Goal: Task Accomplishment & Management: Manage account settings

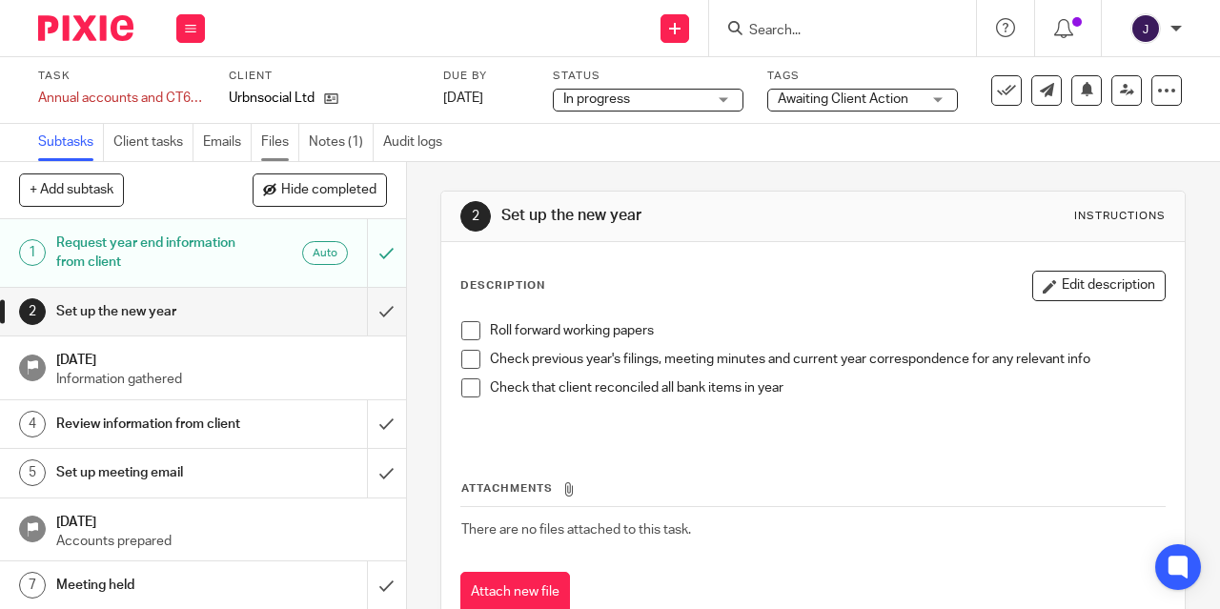
click at [275, 137] on link "Files" at bounding box center [280, 142] width 38 height 37
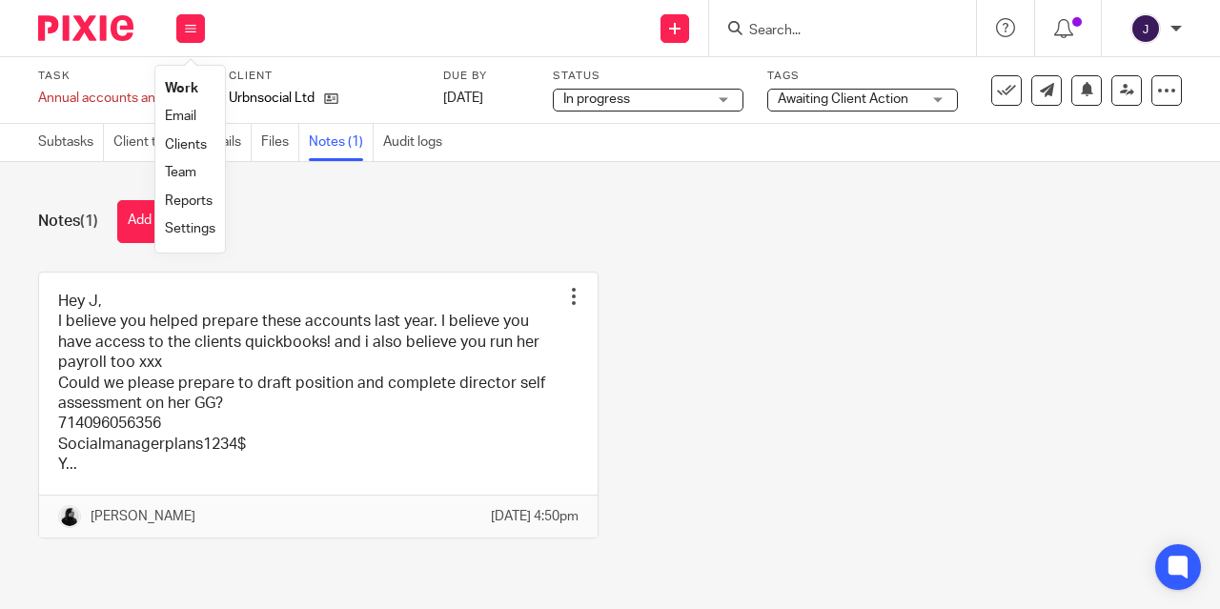
click at [183, 89] on link "Work" at bounding box center [181, 88] width 33 height 13
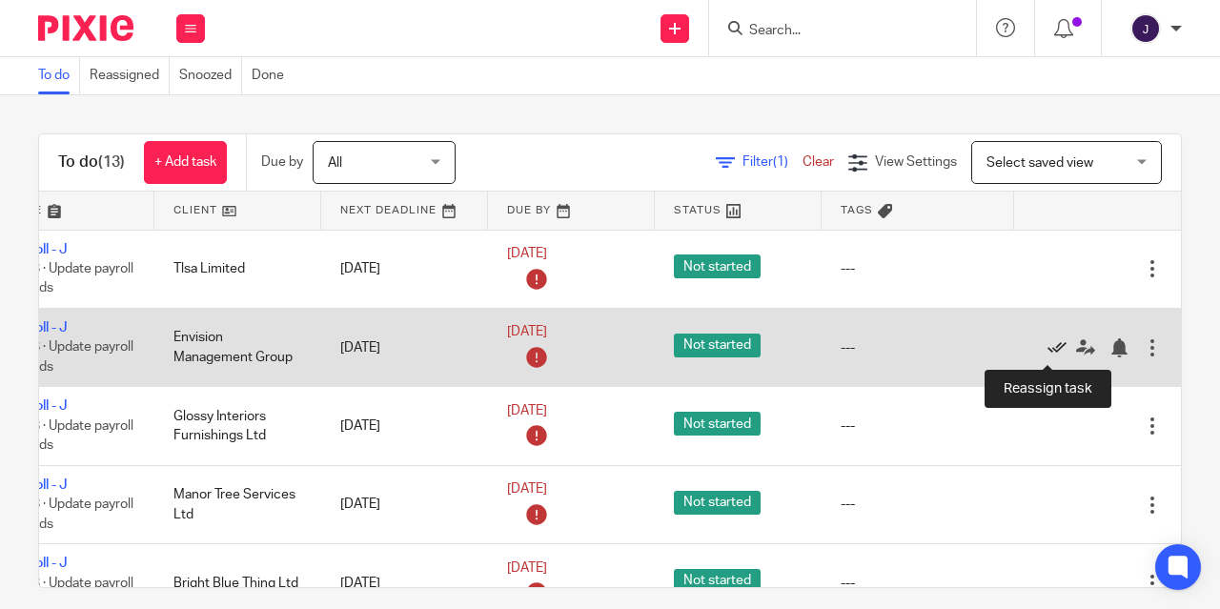
scroll to position [0, 148]
click at [1047, 348] on icon at bounding box center [1056, 347] width 19 height 19
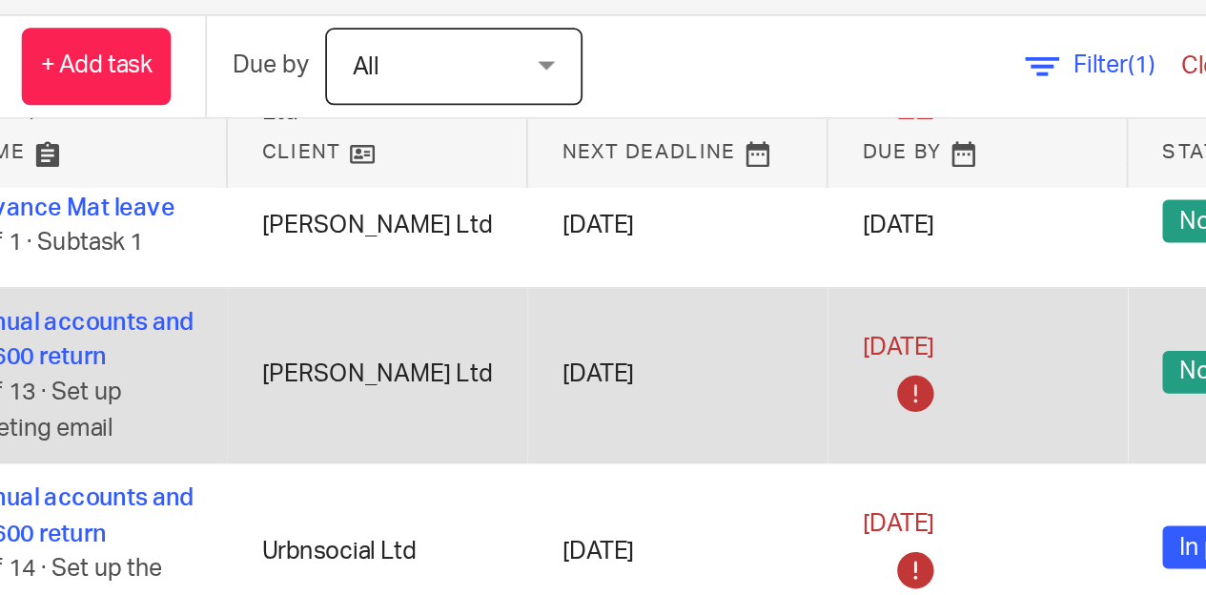
scroll to position [13, 0]
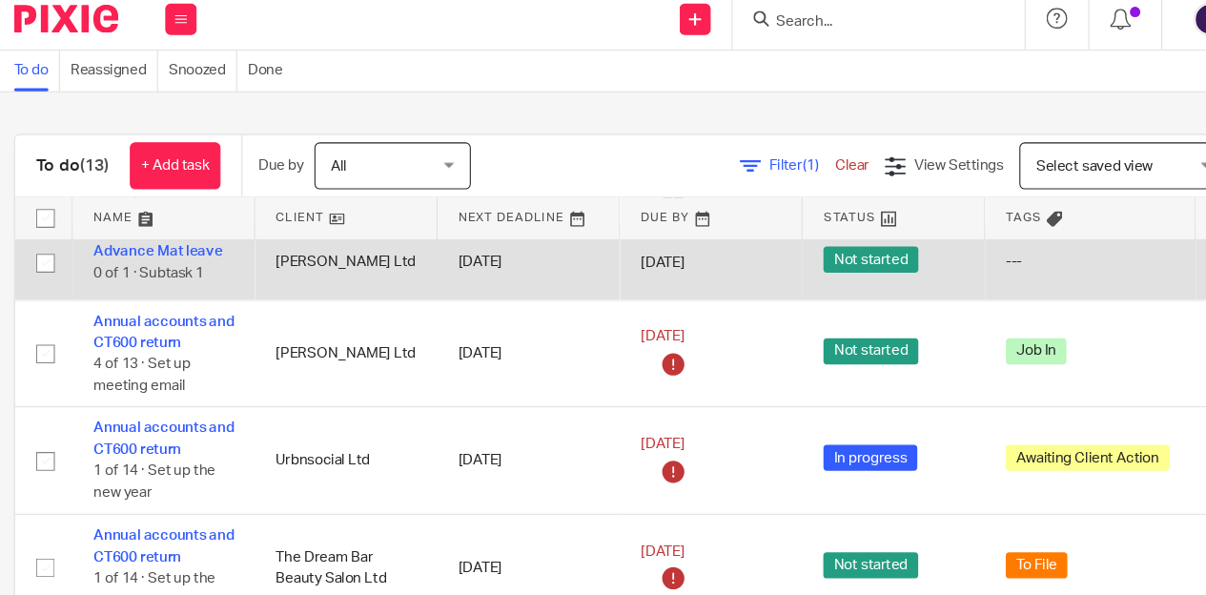
click at [201, 218] on td "Advance Mat leave 0 of 1 · Subtask 1" at bounding box center [174, 251] width 167 height 68
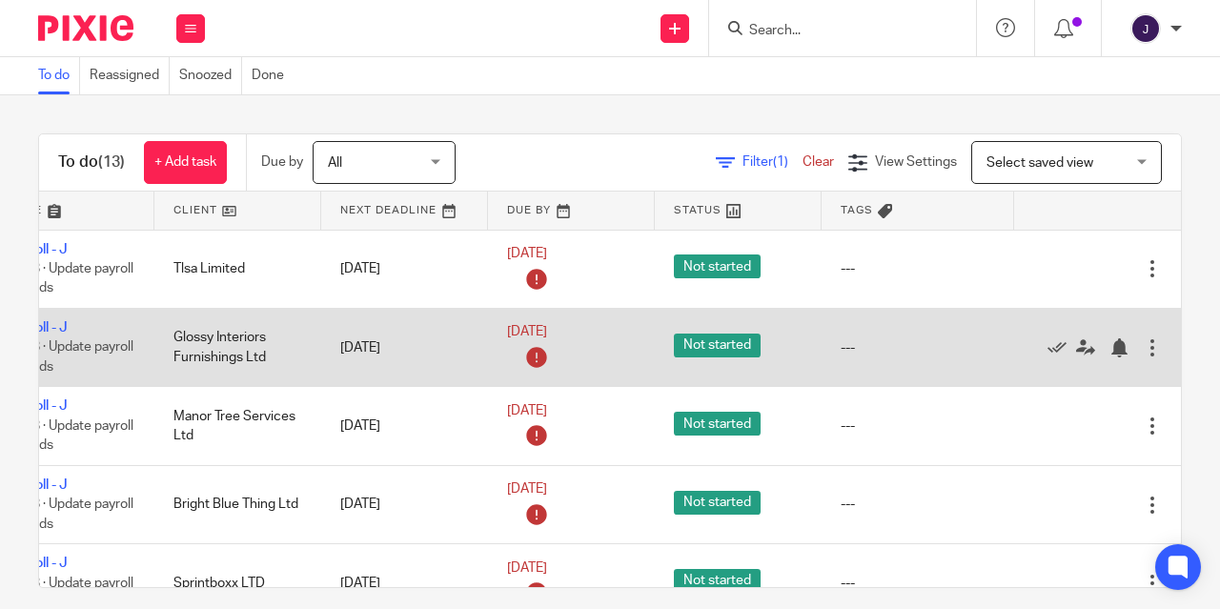
scroll to position [0, 148]
click at [1047, 346] on icon at bounding box center [1056, 347] width 19 height 19
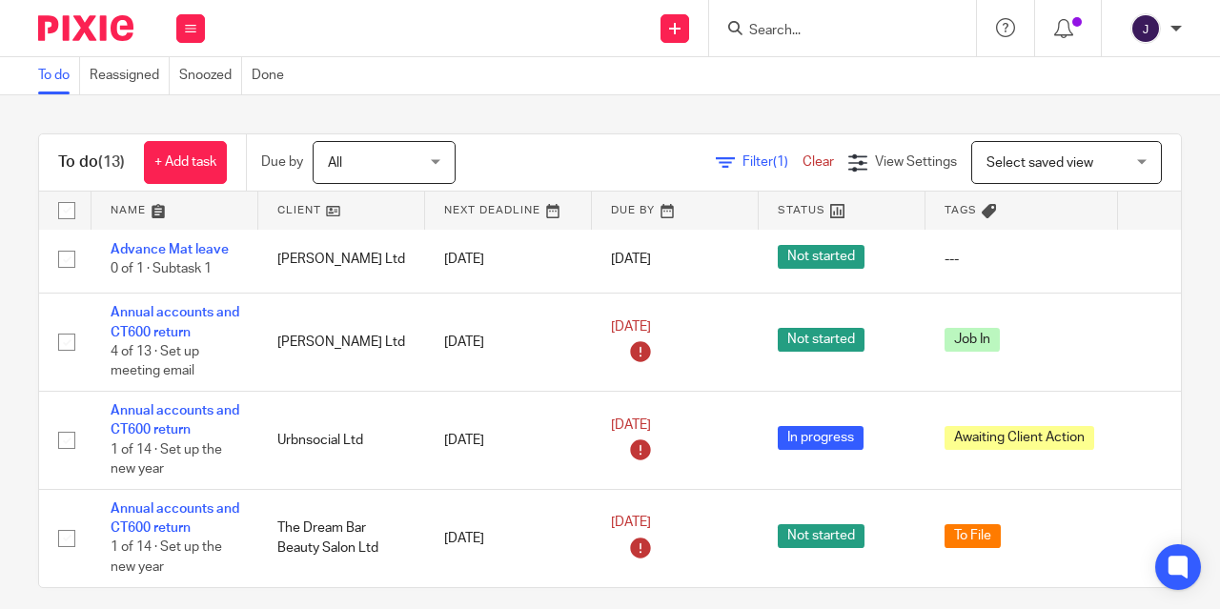
scroll to position [582, 0]
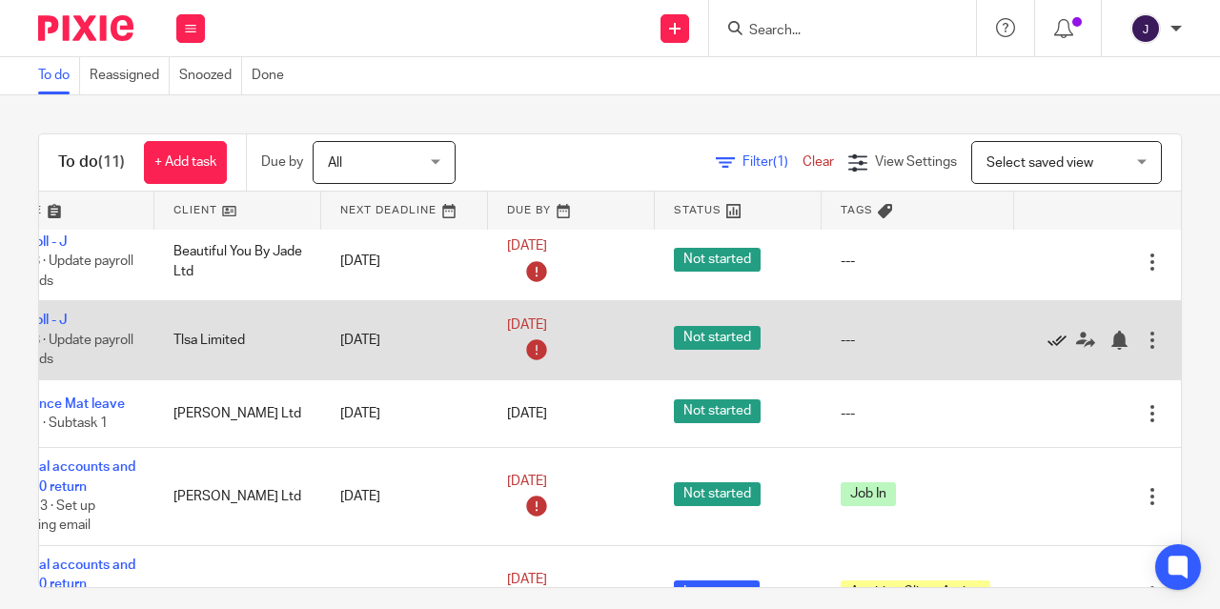
scroll to position [400, 148]
click at [1076, 350] on icon at bounding box center [1085, 340] width 19 height 19
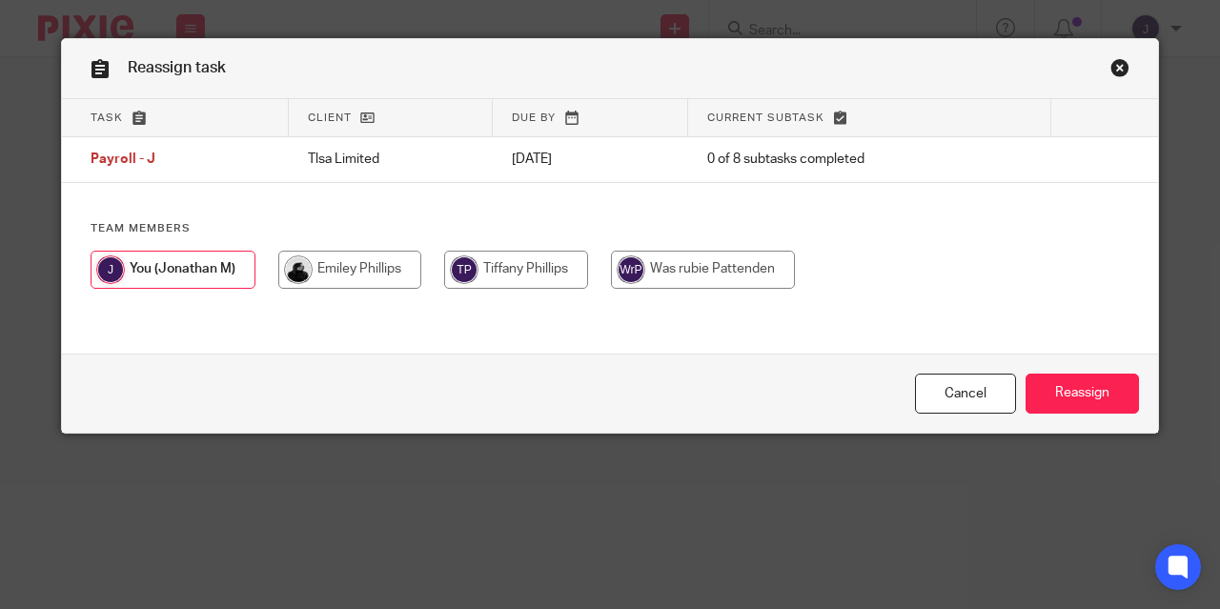
click at [1110, 65] on link "Close this dialog window" at bounding box center [1119, 71] width 19 height 26
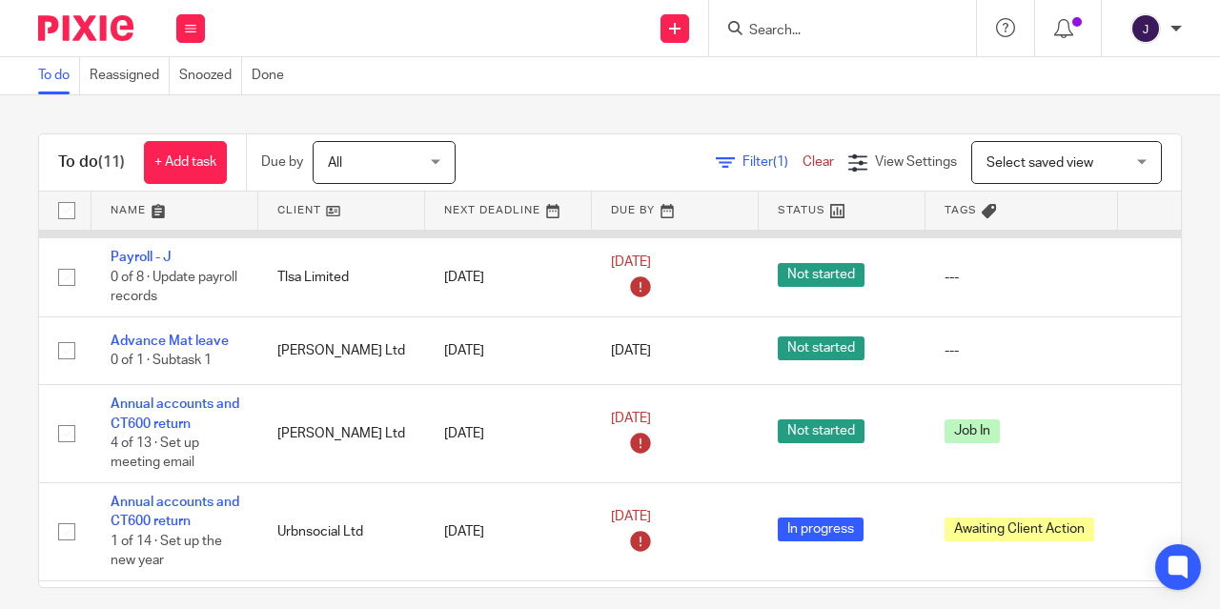
scroll to position [466, 0]
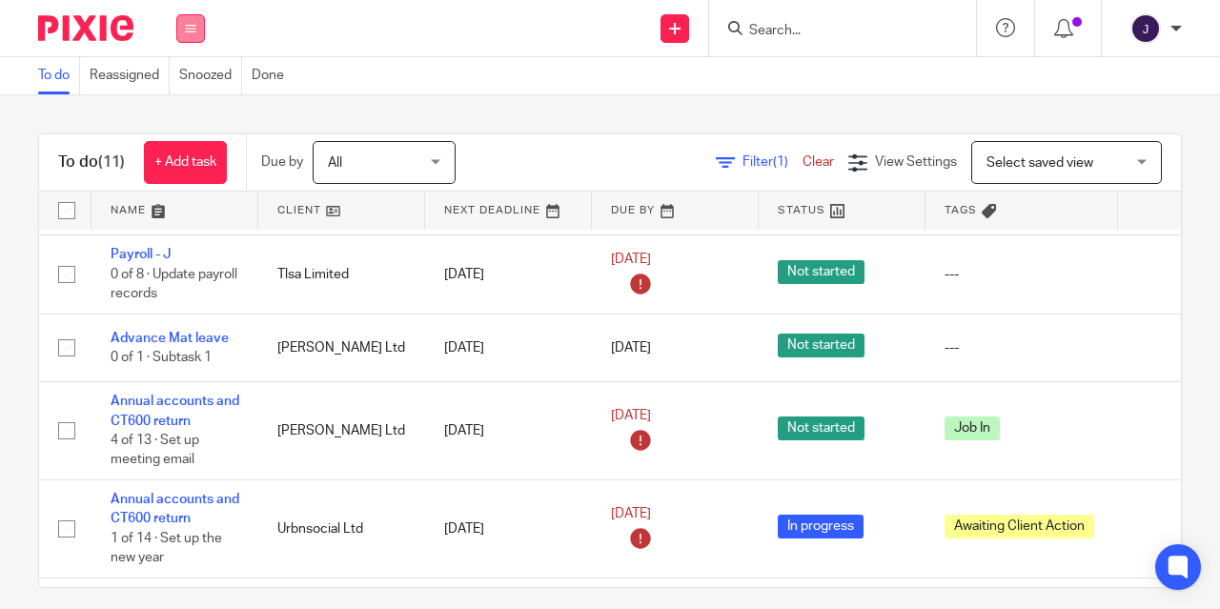
click at [192, 25] on icon at bounding box center [190, 28] width 11 height 11
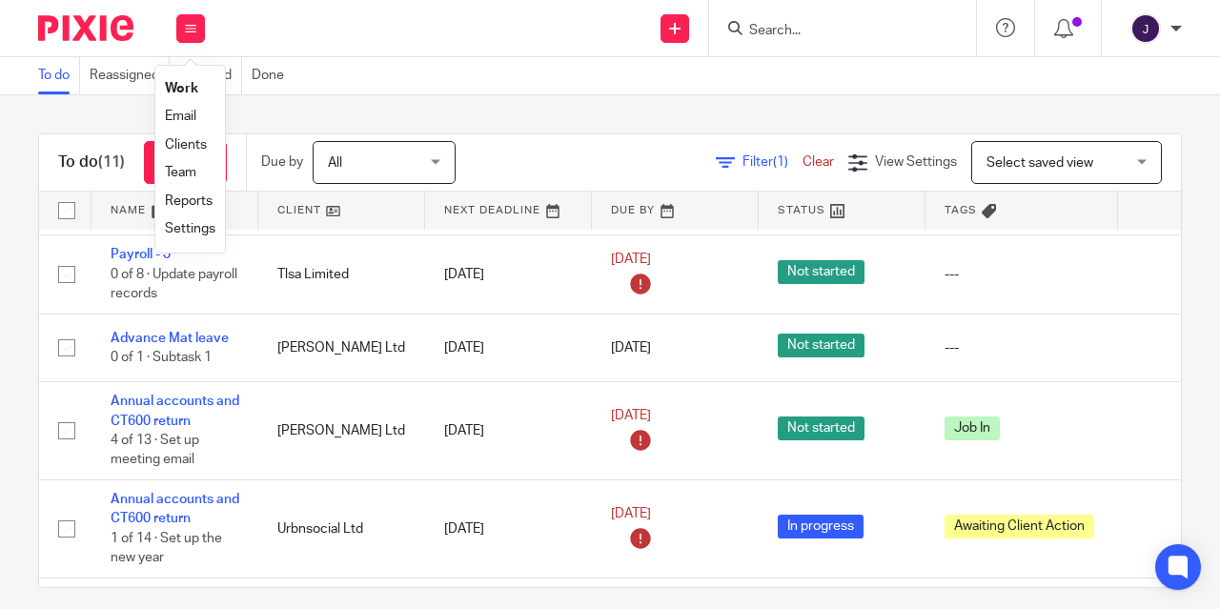
click at [188, 88] on link "Work" at bounding box center [181, 88] width 33 height 13
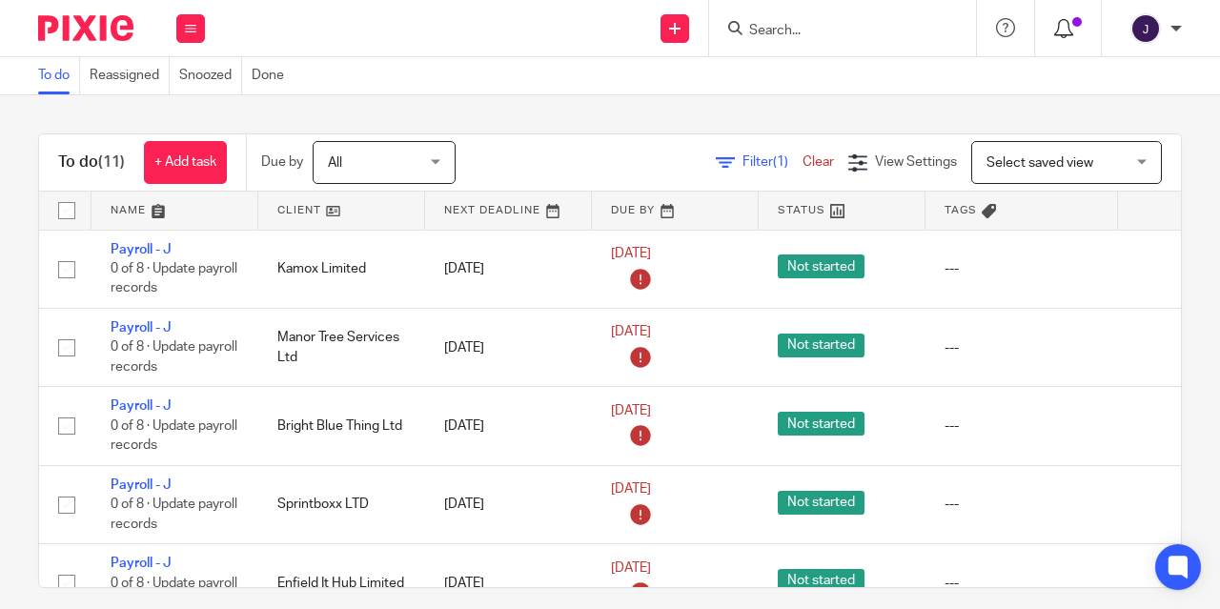
click at [1061, 27] on icon at bounding box center [1063, 28] width 19 height 19
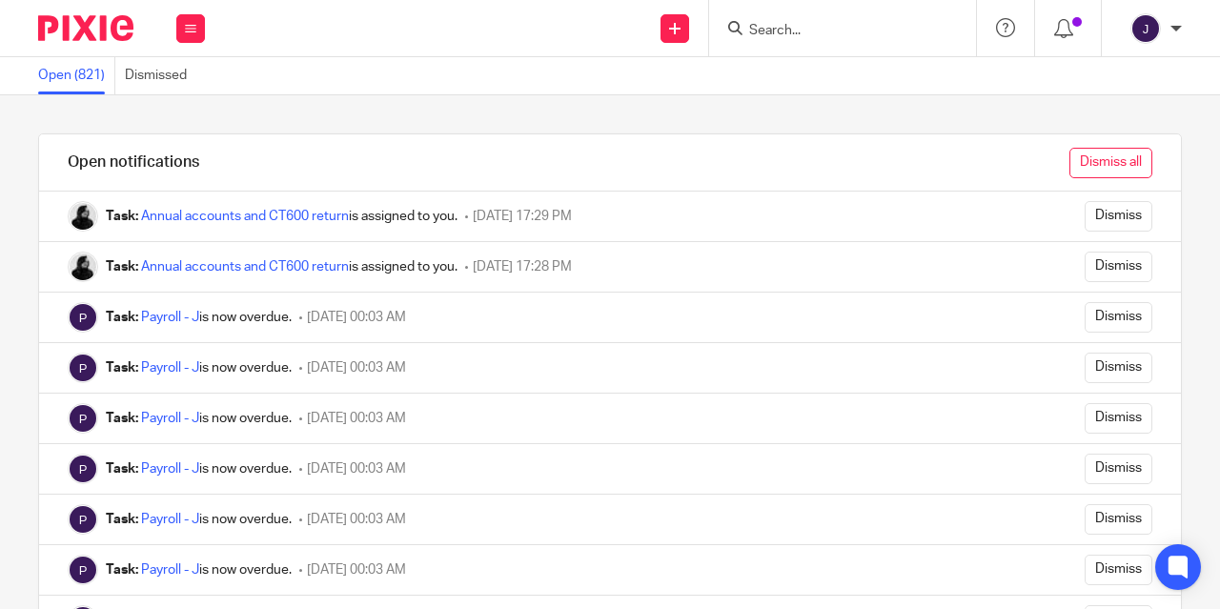
click at [1083, 153] on input "Dismiss all" at bounding box center [1110, 163] width 83 height 30
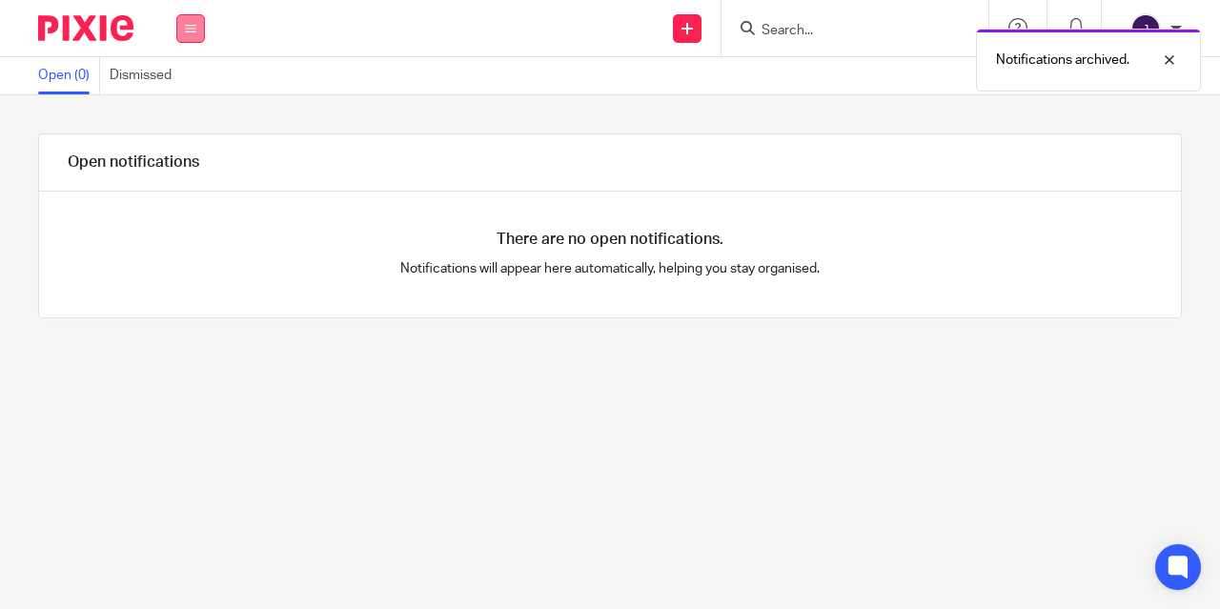
click at [182, 29] on button at bounding box center [190, 28] width 29 height 29
click at [173, 116] on link "Email" at bounding box center [180, 116] width 31 height 13
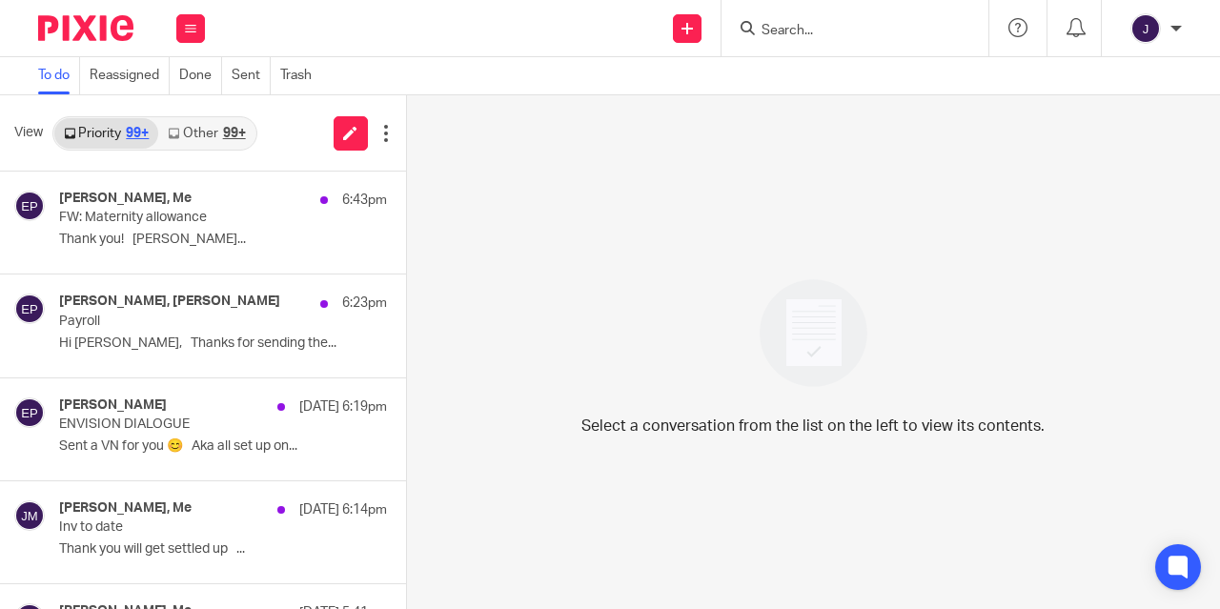
click at [223, 129] on div "99+" at bounding box center [234, 133] width 23 height 13
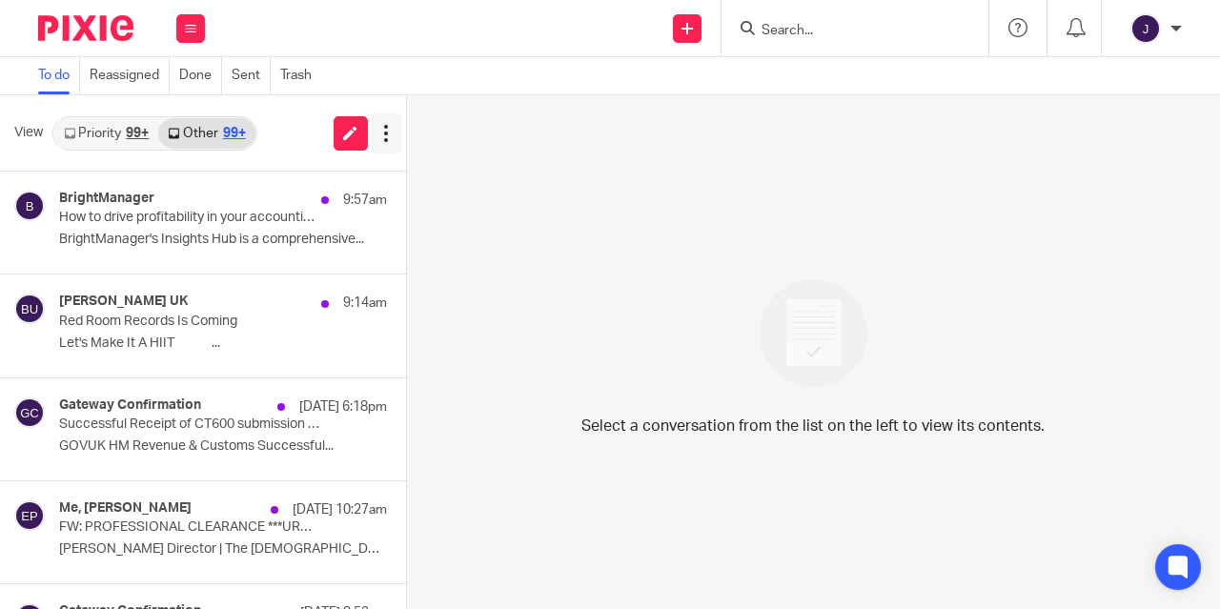
click at [381, 133] on icon at bounding box center [385, 133] width 19 height 19
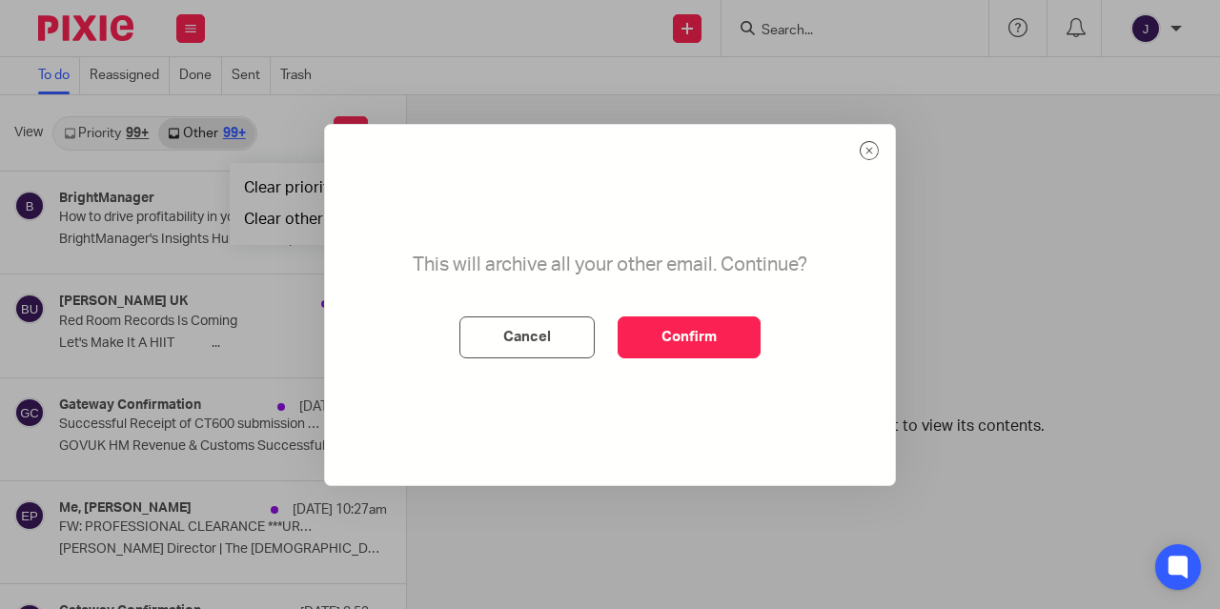
click at [275, 221] on div "View Priority 99+ Other 99+ Clear priority inbox Clear other inbox BrightManage…" at bounding box center [610, 352] width 1220 height 514
click at [524, 344] on button "Cancel" at bounding box center [526, 337] width 135 height 42
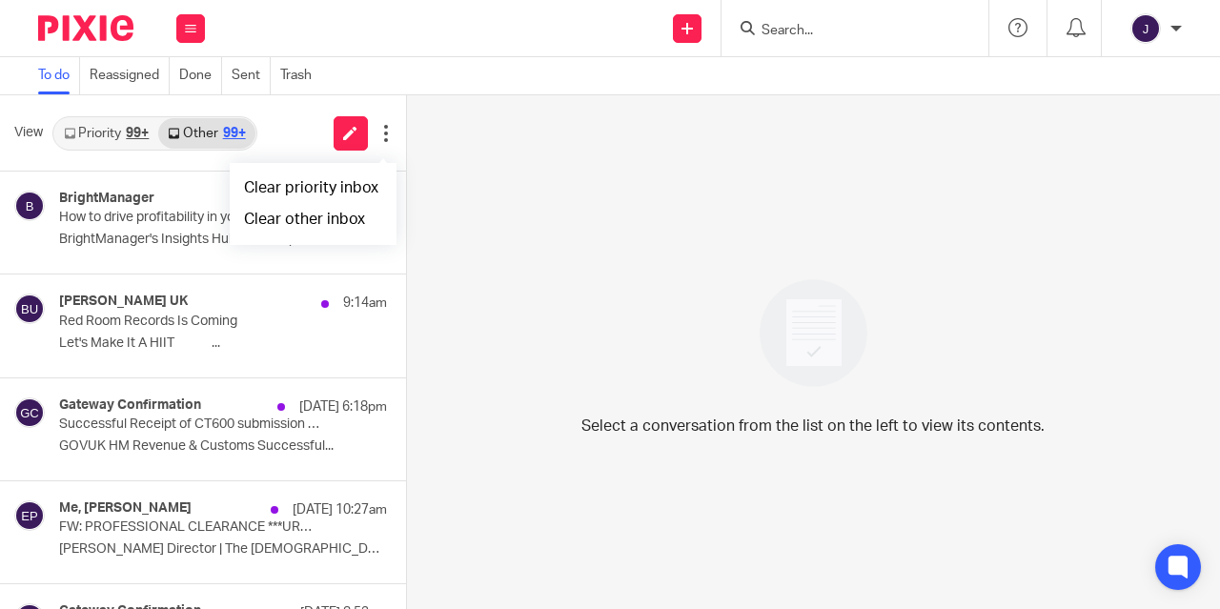
click at [275, 216] on div "View Priority 99+ Other 99+ Clear priority inbox Clear other inbox BrightManage…" at bounding box center [610, 352] width 1220 height 514
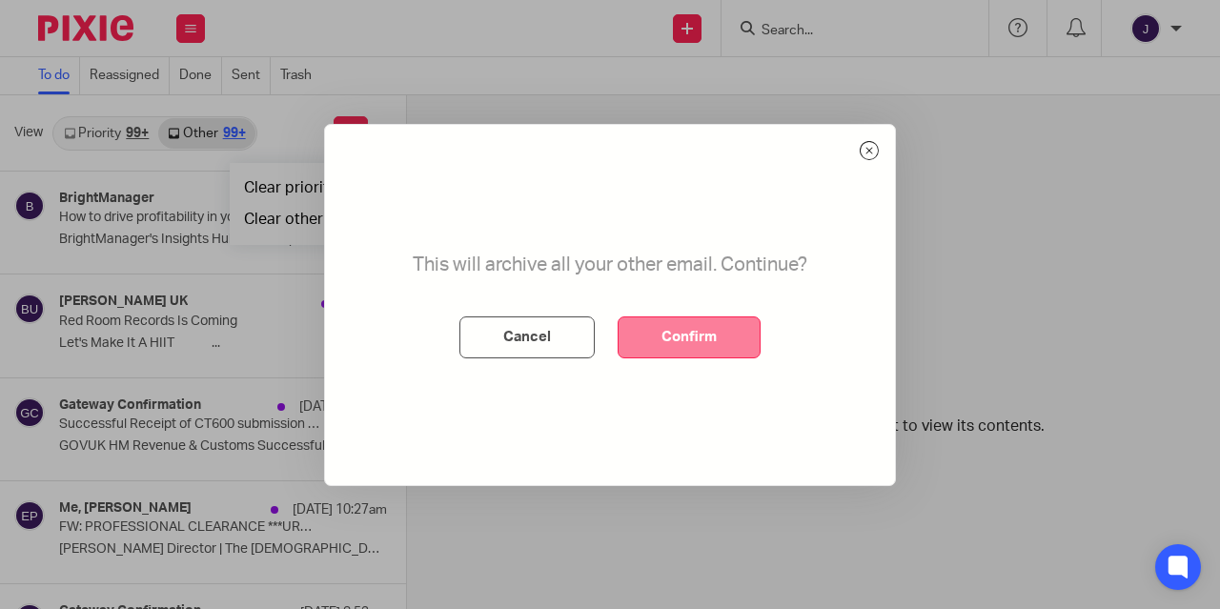
click at [690, 334] on button "Confirm" at bounding box center [689, 337] width 143 height 42
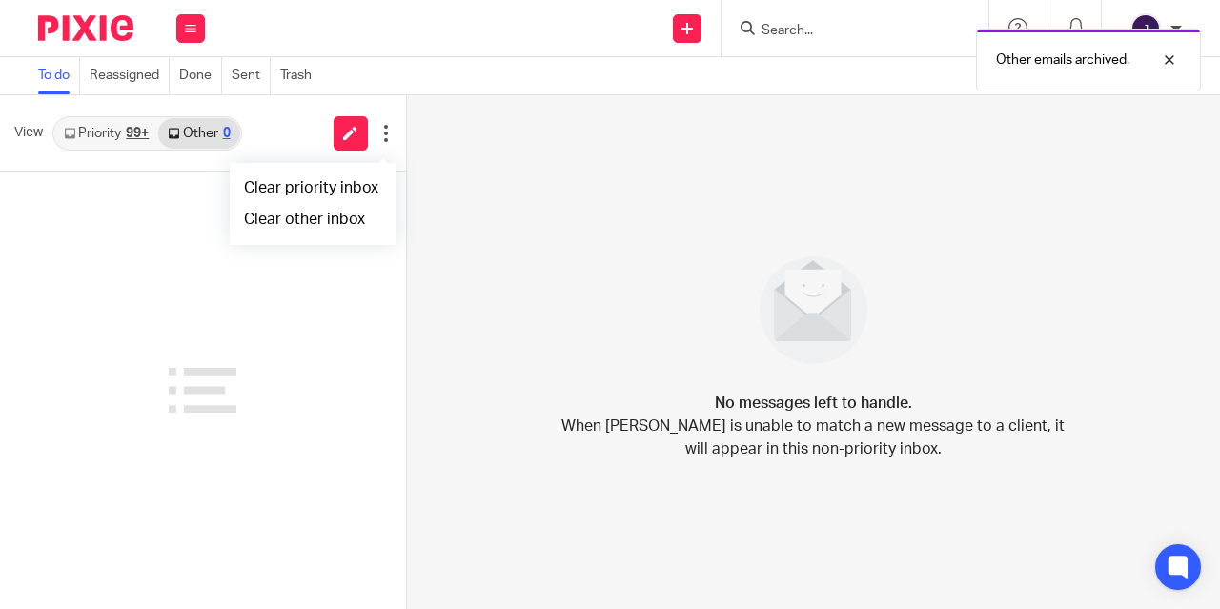
click at [128, 134] on div "99+" at bounding box center [137, 133] width 23 height 13
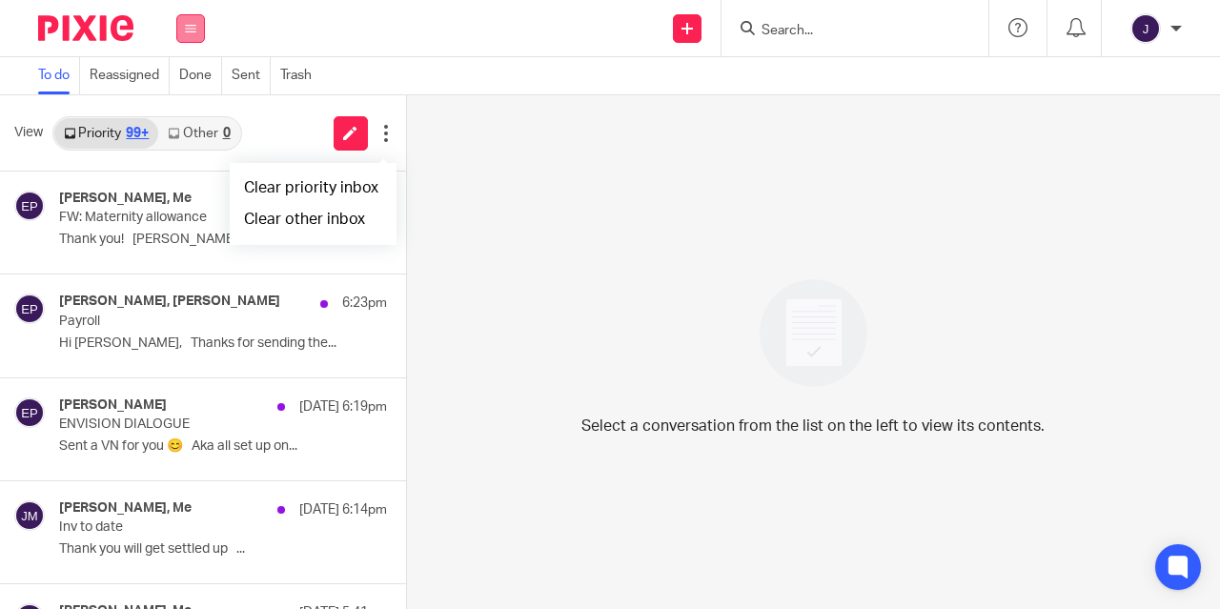
click at [194, 27] on icon at bounding box center [190, 28] width 11 height 11
click at [180, 88] on link "Work" at bounding box center [180, 88] width 30 height 13
